Goal: Information Seeking & Learning: Learn about a topic

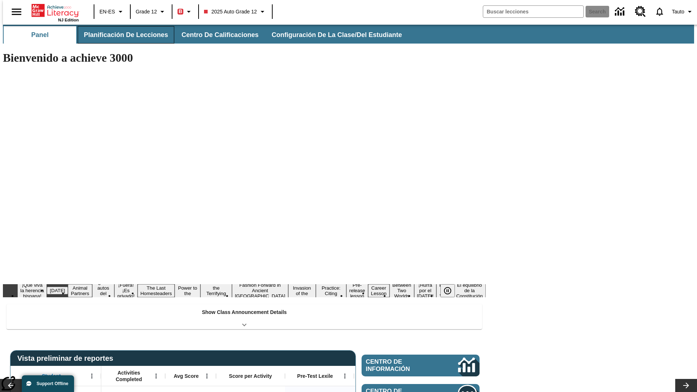
click at [122, 35] on button "Planificación de lecciones" at bounding box center [126, 34] width 97 height 17
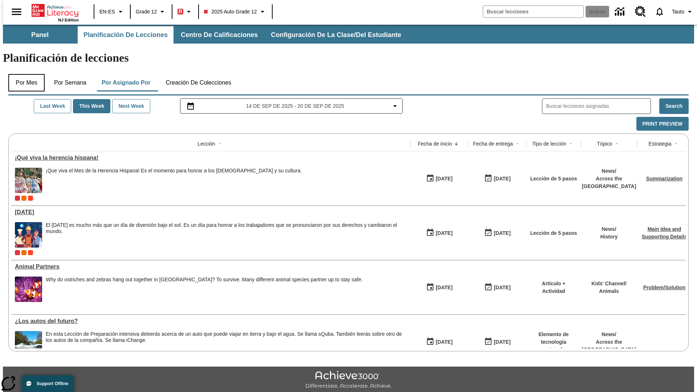
click at [24, 74] on button "Por mes" at bounding box center [26, 82] width 36 height 17
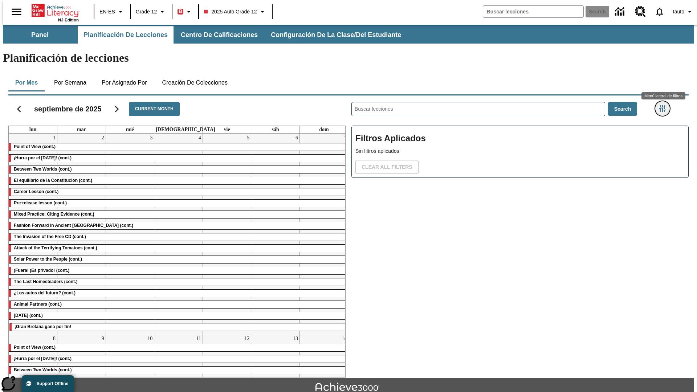
click at [665, 105] on icon "Menú lateral de filtros" at bounding box center [663, 108] width 7 height 7
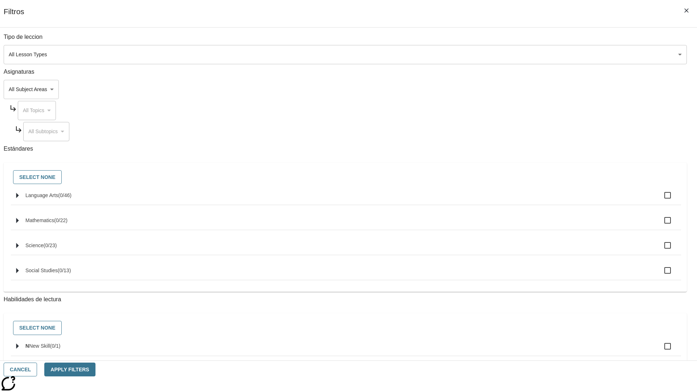
click at [523, 54] on body "Saltar al contenido principal NJ Edition EN-ES Grade 12 B 2025 Auto Grade 12 Se…" at bounding box center [349, 225] width 692 height 401
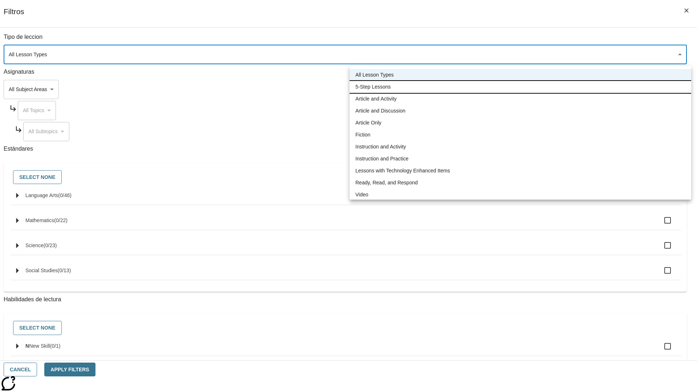
click at [521, 87] on li "5-Step Lessons" at bounding box center [521, 87] width 342 height 12
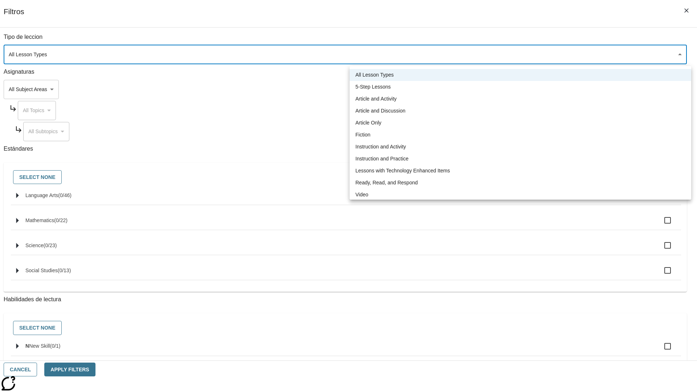
type input "1"
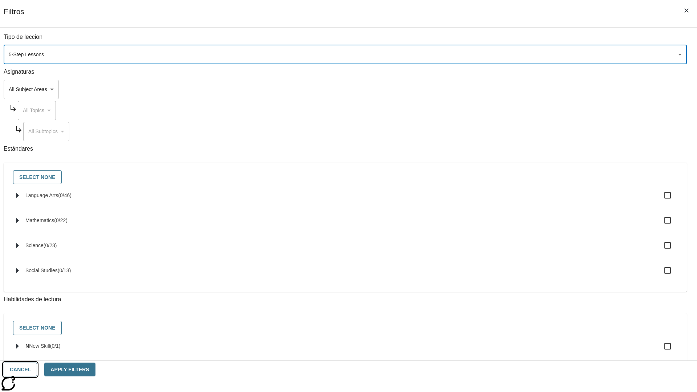
click at [37, 370] on button "Cancel" at bounding box center [20, 370] width 33 height 14
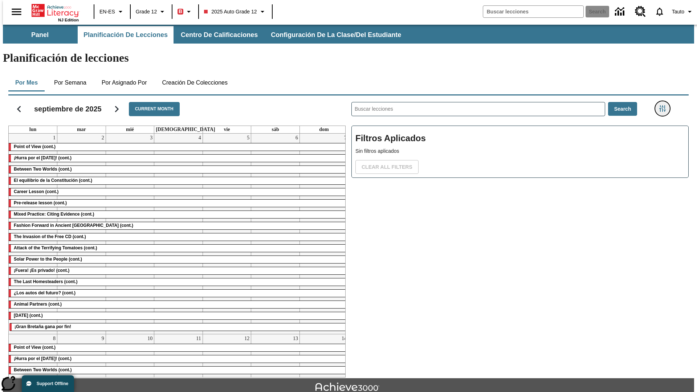
click at [665, 105] on icon "Menú lateral de filtros" at bounding box center [663, 108] width 7 height 7
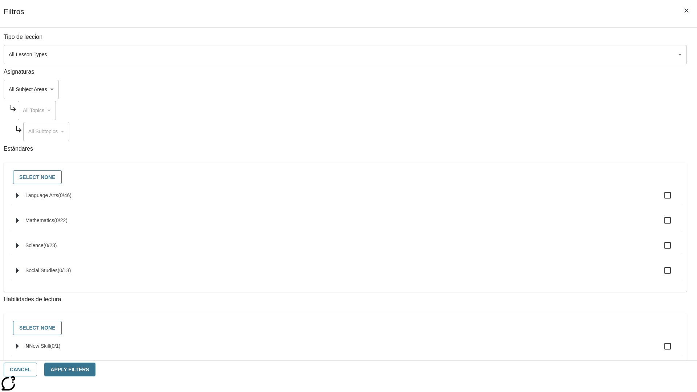
click at [523, 54] on body "Saltar al contenido principal NJ Edition EN-ES Grade 12 B 2025 Auto Grade 12 Se…" at bounding box center [349, 225] width 692 height 401
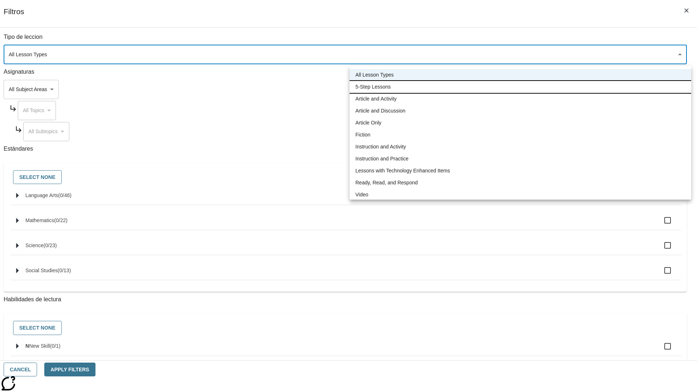
click at [521, 87] on li "5-Step Lessons" at bounding box center [521, 87] width 342 height 12
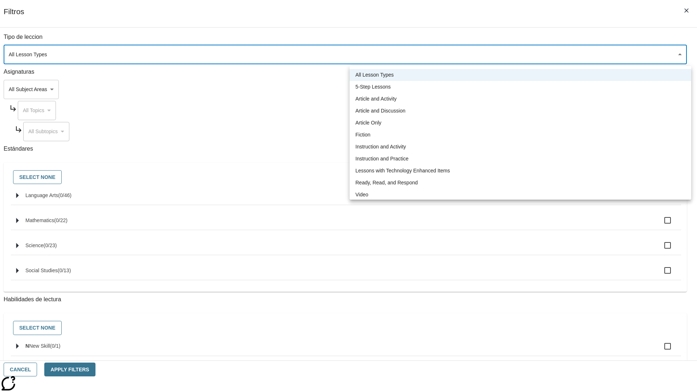
type input "1"
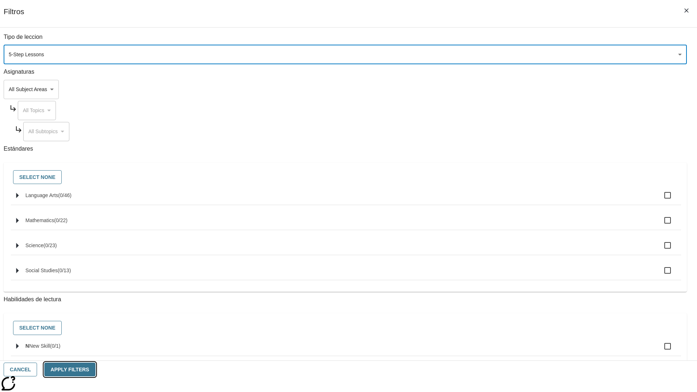
click at [95, 370] on button "Apply Filters" at bounding box center [69, 370] width 51 height 14
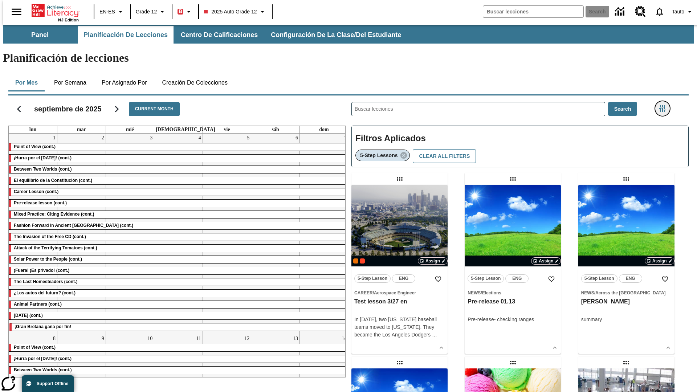
click at [665, 105] on icon "Menú lateral de filtros" at bounding box center [663, 108] width 7 height 7
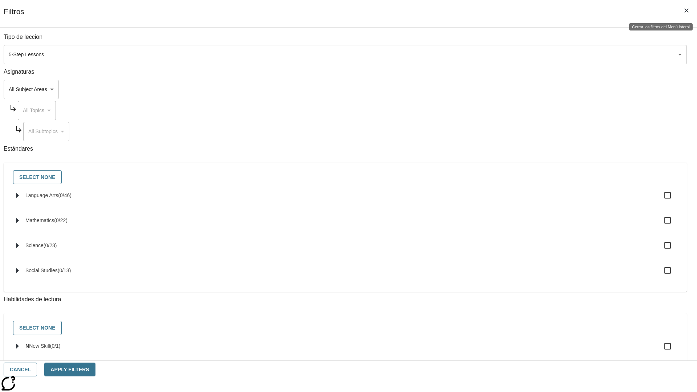
click at [687, 11] on icon "Cerrar los filtros del Menú lateral" at bounding box center [687, 10] width 4 height 4
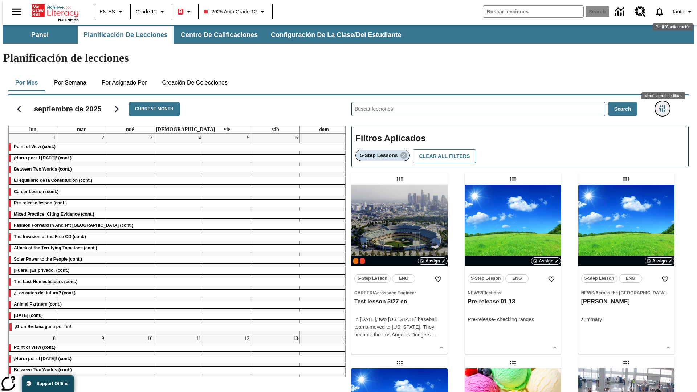
click at [665, 105] on icon "Menú lateral de filtros" at bounding box center [663, 108] width 7 height 7
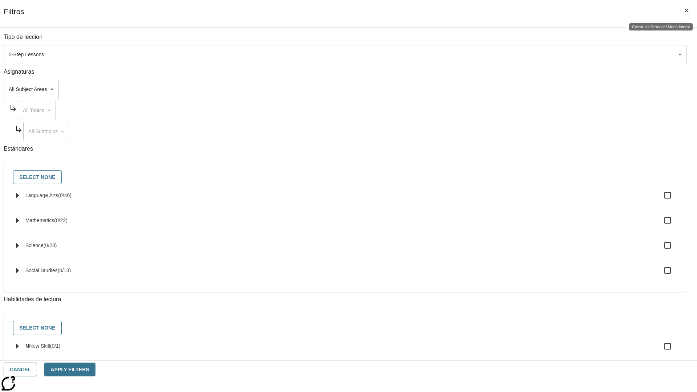
click at [687, 11] on icon "Cerrar los filtros del Menú lateral" at bounding box center [687, 10] width 4 height 4
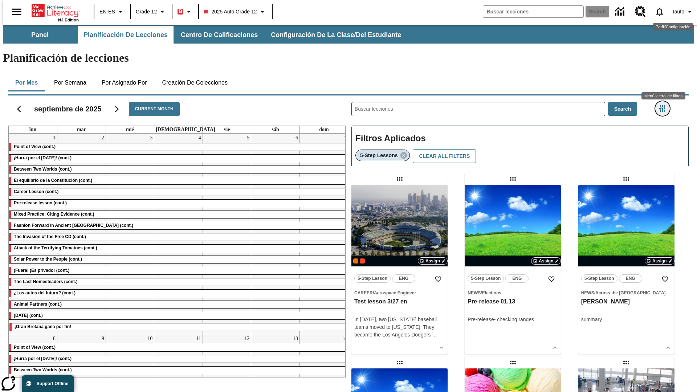
click at [665, 105] on icon "Menú lateral de filtros" at bounding box center [663, 108] width 7 height 7
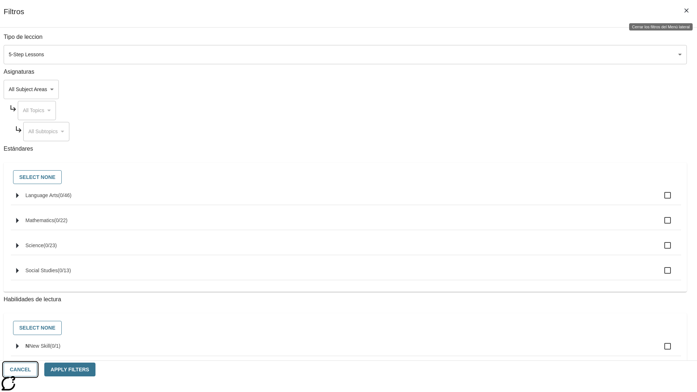
click at [37, 370] on button "Cancel" at bounding box center [20, 370] width 33 height 14
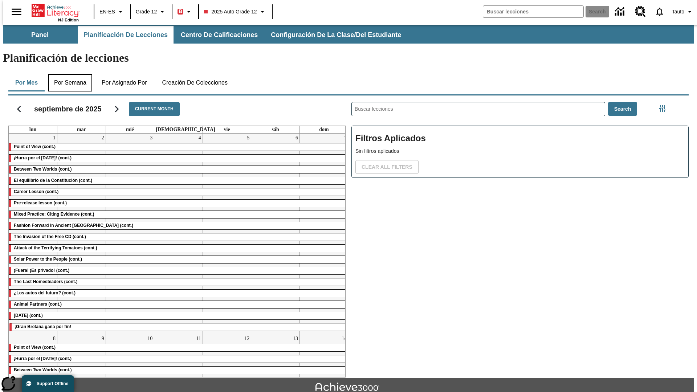
click at [68, 74] on button "Por semana" at bounding box center [70, 82] width 44 height 17
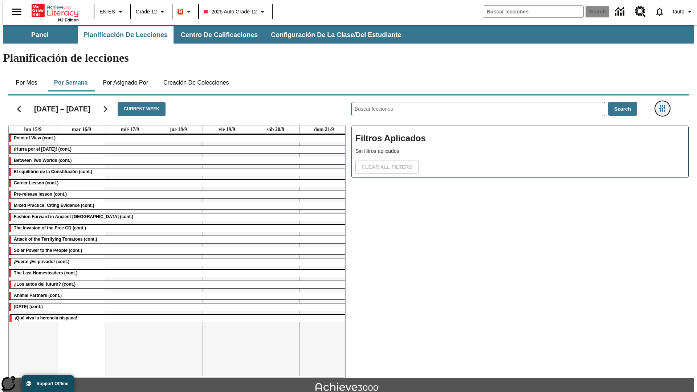
click at [665, 105] on icon "Menú lateral de filtros" at bounding box center [663, 108] width 7 height 7
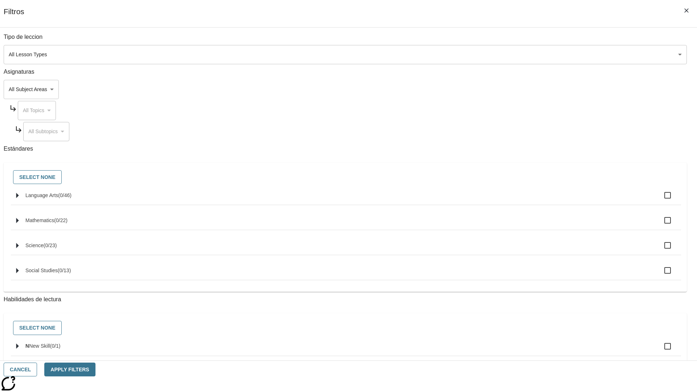
click at [523, 54] on body "Saltar al contenido principal NJ Edition EN-ES Grade 12 B 2025 Auto Grade 12 Se…" at bounding box center [349, 225] width 692 height 401
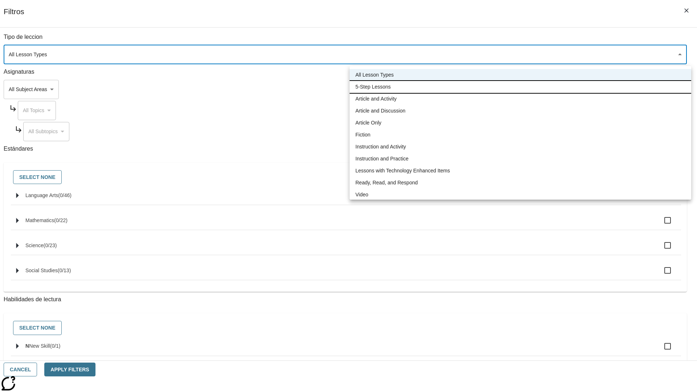
click at [521, 87] on li "5-Step Lessons" at bounding box center [521, 87] width 342 height 12
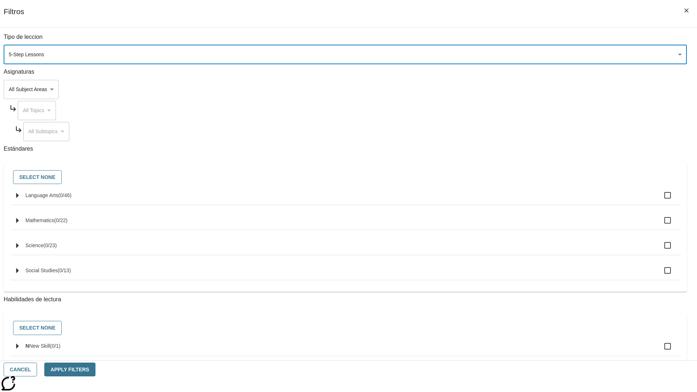
type input "1"
click at [37, 370] on button "Cancel" at bounding box center [20, 370] width 33 height 14
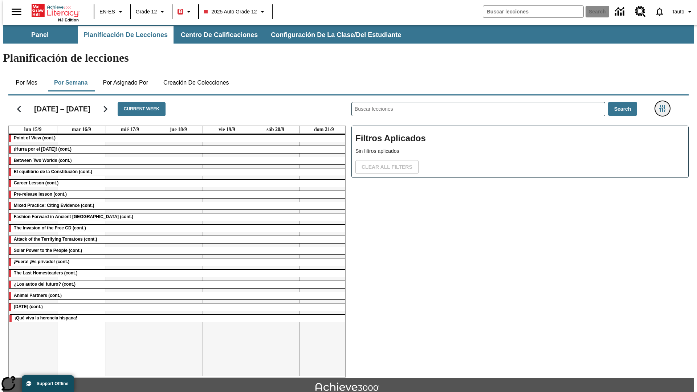
click at [665, 105] on icon "Menú lateral de filtros" at bounding box center [663, 108] width 7 height 7
